Goal: Find specific page/section: Find specific page/section

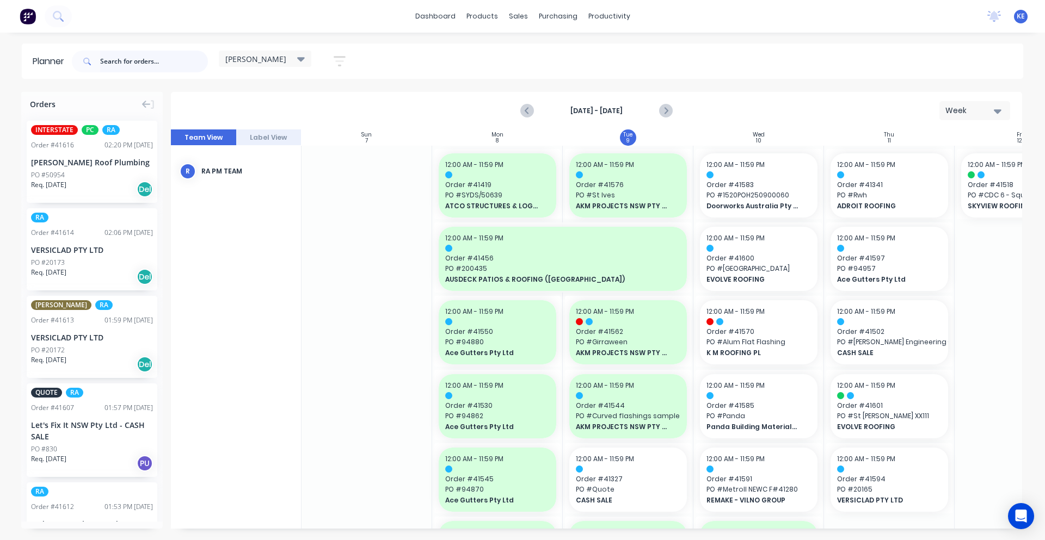
click at [168, 62] on input "text" at bounding box center [154, 62] width 108 height 22
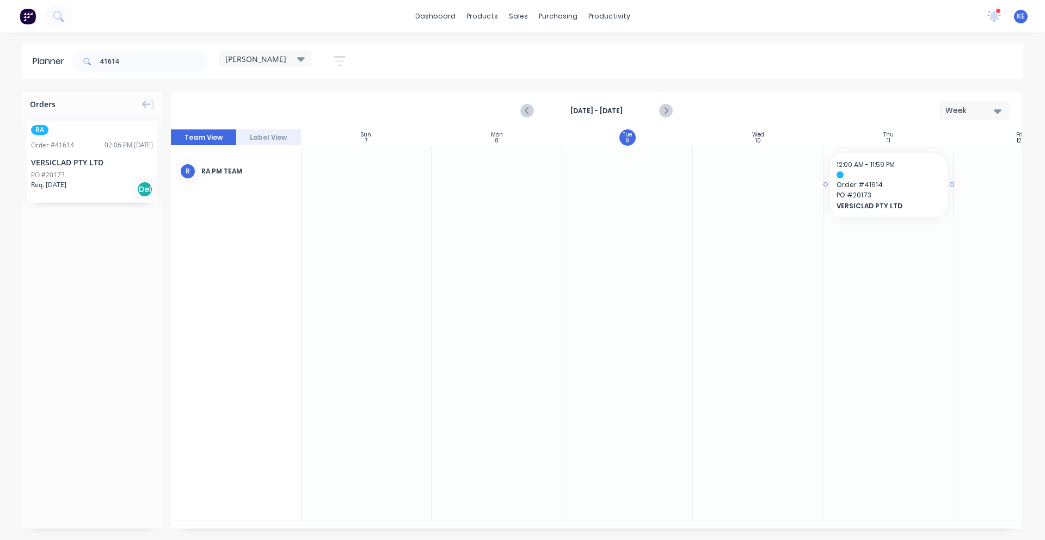
drag, startPoint x: 114, startPoint y: 168, endPoint x: 839, endPoint y: 212, distance: 726.1
click at [176, 66] on input "41614" at bounding box center [154, 62] width 108 height 22
drag, startPoint x: 79, startPoint y: 173, endPoint x: 860, endPoint y: 198, distance: 781.3
click at [172, 69] on input "41613" at bounding box center [154, 62] width 108 height 22
drag, startPoint x: 96, startPoint y: 174, endPoint x: 840, endPoint y: 212, distance: 744.3
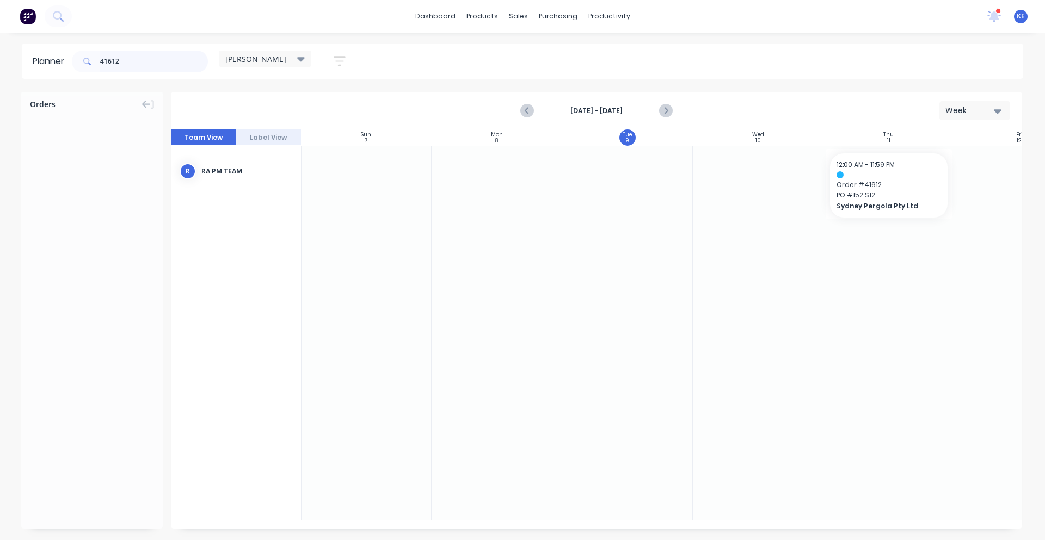
click at [135, 68] on input "41612" at bounding box center [154, 62] width 108 height 22
drag, startPoint x: 113, startPoint y: 160, endPoint x: 931, endPoint y: 268, distance: 824.9
click at [163, 79] on div "Planner 41611 [PERSON_NAME] Save new view None edit [PERSON_NAME] (Default) edi…" at bounding box center [522, 292] width 1045 height 496
click at [122, 51] on input "41611" at bounding box center [154, 62] width 108 height 22
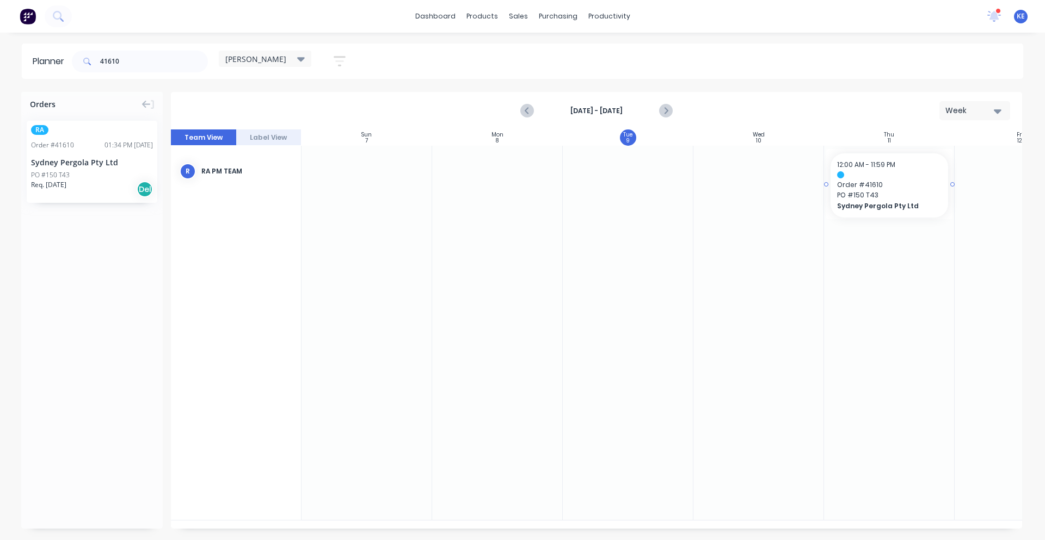
drag, startPoint x: 72, startPoint y: 161, endPoint x: 880, endPoint y: 204, distance: 809.8
click at [133, 58] on input "41610" at bounding box center [154, 62] width 108 height 22
drag, startPoint x: 58, startPoint y: 190, endPoint x: 845, endPoint y: 237, distance: 788.2
click at [170, 69] on input "41609" at bounding box center [154, 62] width 108 height 22
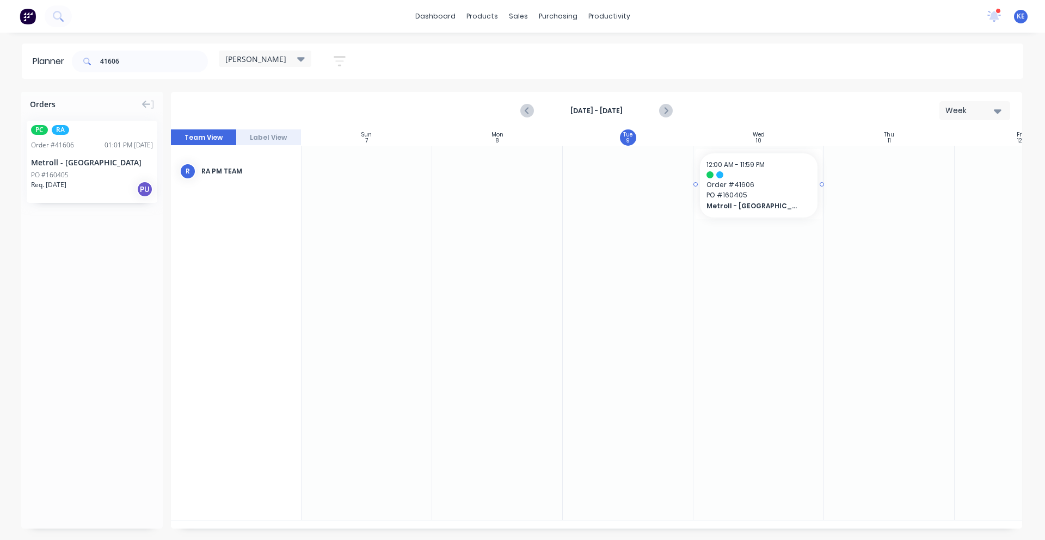
drag, startPoint x: 67, startPoint y: 165, endPoint x: 749, endPoint y: 219, distance: 683.9
click at [173, 68] on input "41606" at bounding box center [154, 62] width 108 height 22
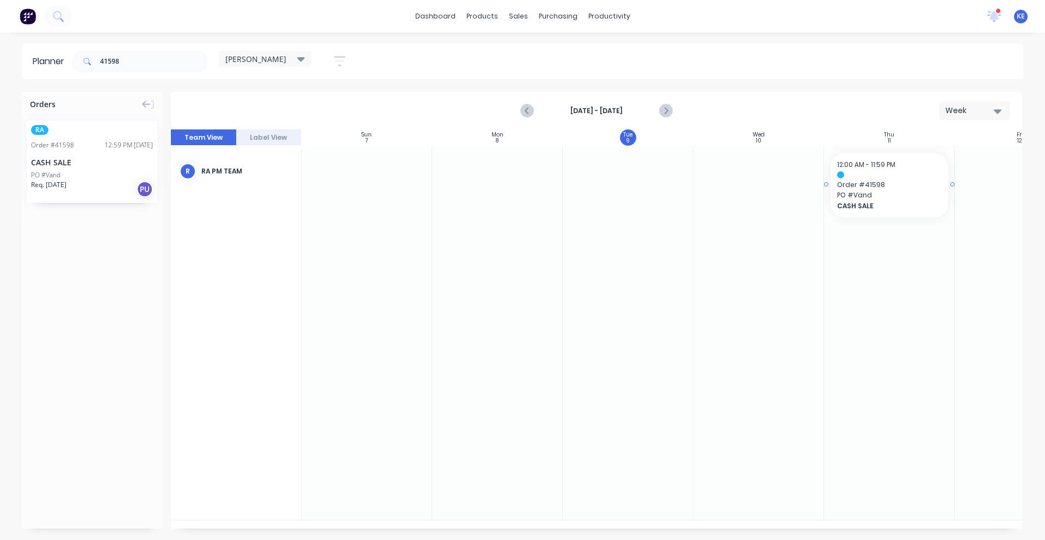
drag, startPoint x: 85, startPoint y: 173, endPoint x: 843, endPoint y: 176, distance: 758.6
click at [167, 64] on input "41598" at bounding box center [154, 62] width 108 height 22
type input "41602"
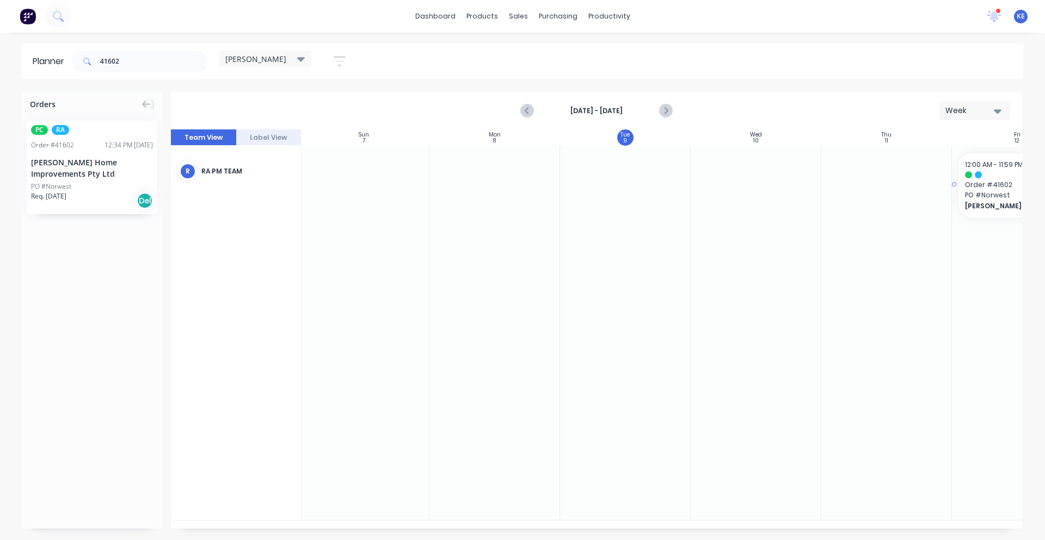
drag, startPoint x: 94, startPoint y: 172, endPoint x: 974, endPoint y: 194, distance: 880.7
drag, startPoint x: 169, startPoint y: 66, endPoint x: -273, endPoint y: 48, distance: 442.2
click at [0, 48] on html "dashboard products sales purchasing productivity dashboard products Product Cat…" at bounding box center [522, 270] width 1045 height 540
